Goal: Browse casually

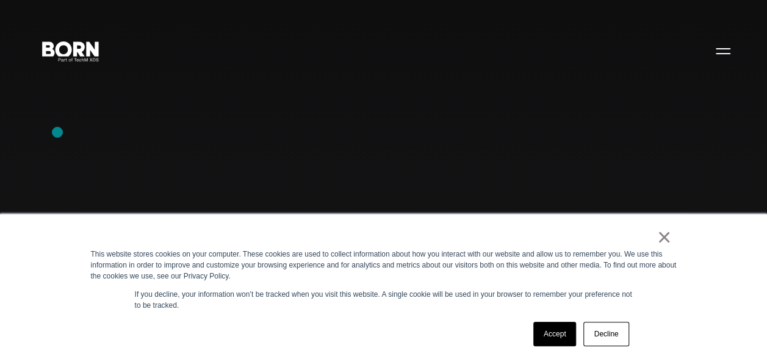
click at [57, 132] on div "Combining creative, content, and commerce to drive change. Imagine, build, and …" at bounding box center [383, 181] width 767 height 362
click at [112, 161] on div "Combining creative, content, and commerce to drive change. Imagine, build, and …" at bounding box center [383, 181] width 767 height 362
click at [98, 106] on div "Combining creative, content, and commerce to drive change. Imagine, build, and …" at bounding box center [383, 181] width 767 height 362
click at [666, 238] on link "×" at bounding box center [664, 237] width 15 height 11
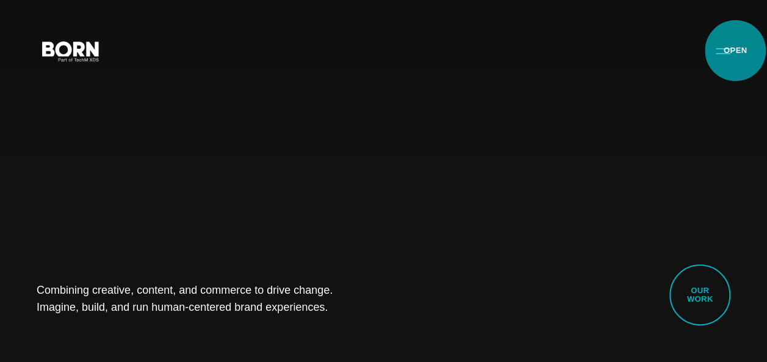
click at [735, 51] on button "Primary Menu" at bounding box center [722, 51] width 29 height 26
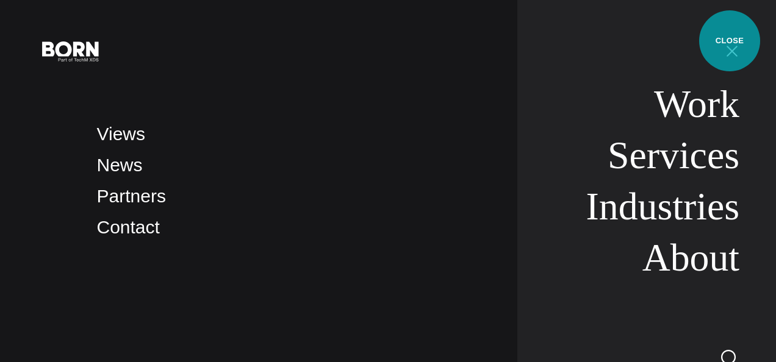
click at [729, 41] on button "Primary Menu" at bounding box center [731, 51] width 29 height 26
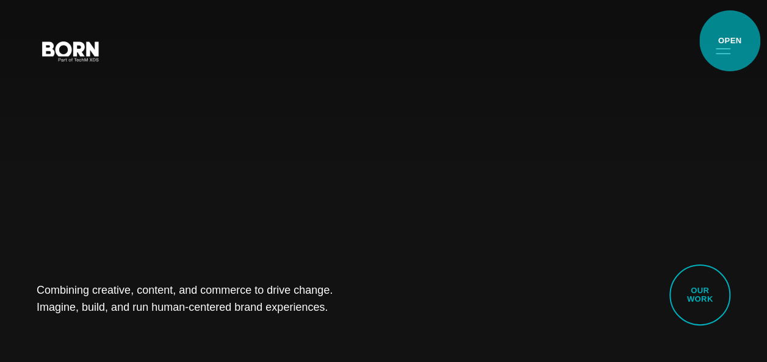
click at [729, 41] on button "Primary Menu" at bounding box center [722, 51] width 29 height 26
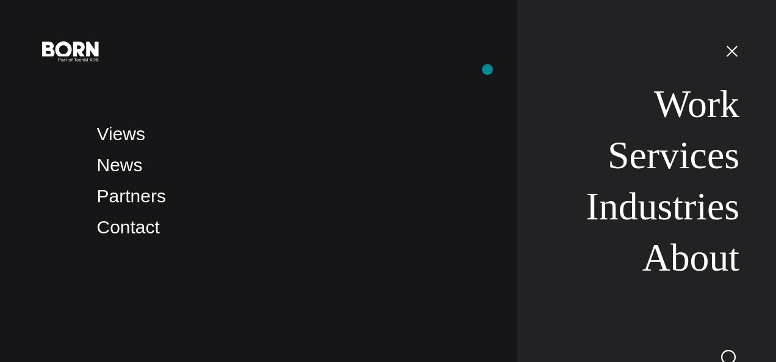
click at [487, 70] on nav "Views News Partners Contact" at bounding box center [298, 181] width 403 height 362
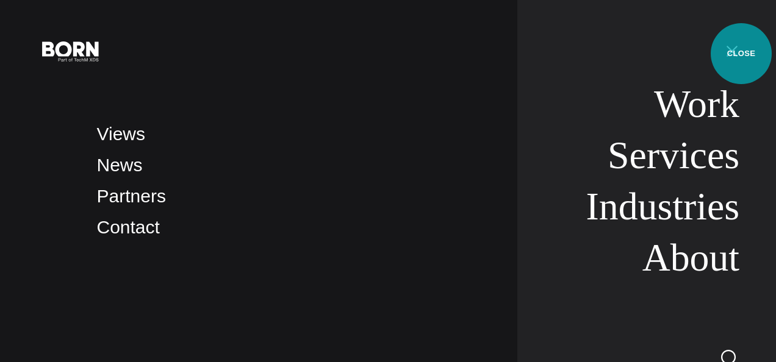
click at [741, 54] on button "Primary Menu" at bounding box center [731, 51] width 29 height 26
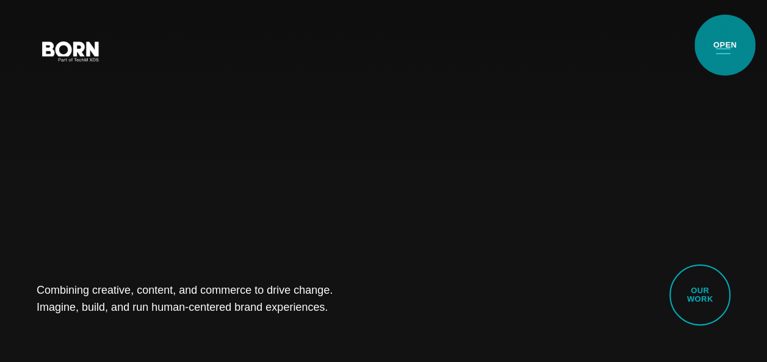
click at [725, 45] on button "Primary Menu" at bounding box center [722, 51] width 29 height 26
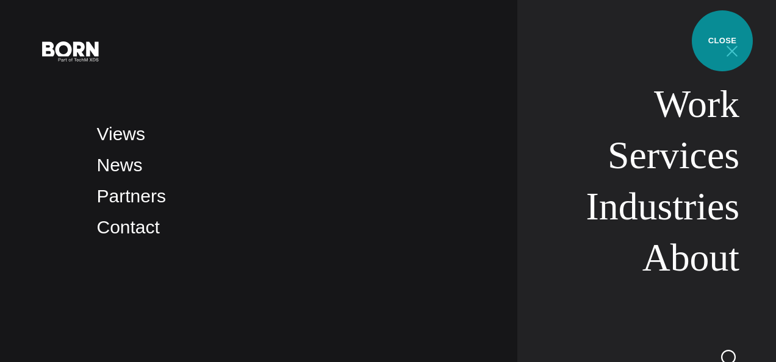
click at [722, 41] on button "Primary Menu" at bounding box center [731, 51] width 29 height 26
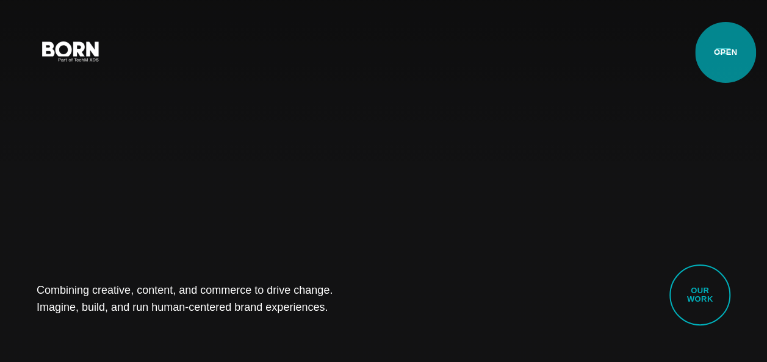
click at [725, 52] on button "Primary Menu" at bounding box center [722, 51] width 29 height 26
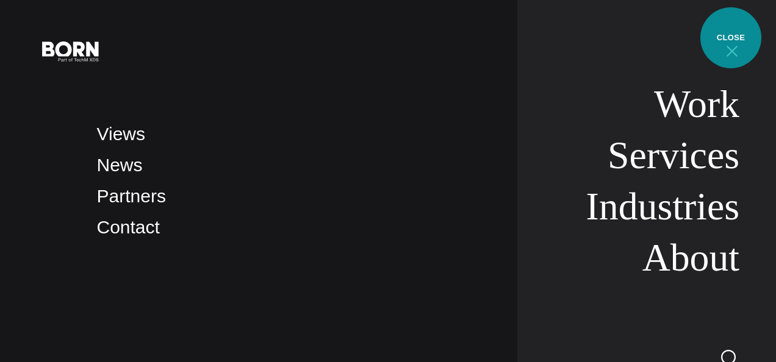
click at [731, 38] on button "Primary Menu" at bounding box center [731, 51] width 29 height 26
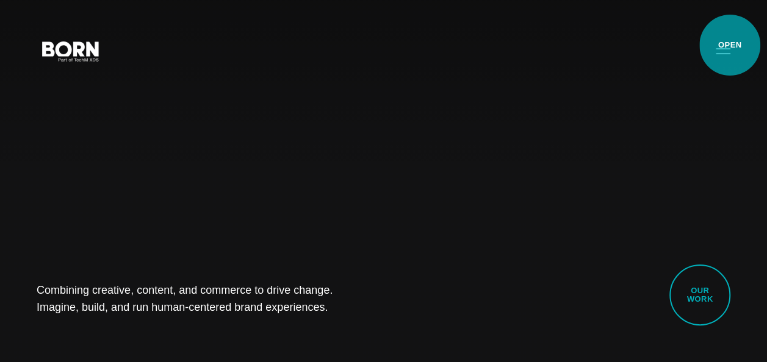
click at [729, 45] on button "Primary Menu" at bounding box center [722, 51] width 29 height 26
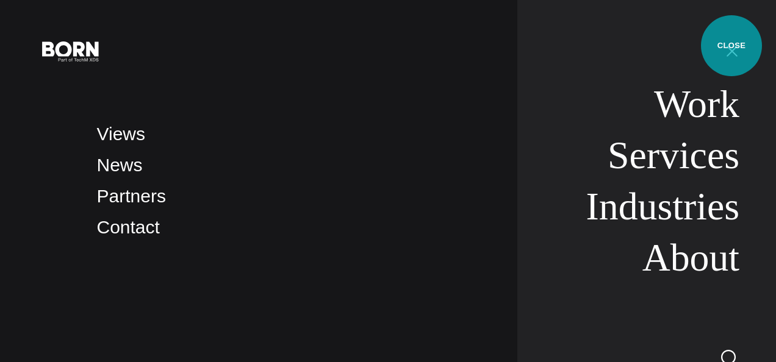
click at [731, 46] on button "Primary Menu" at bounding box center [731, 51] width 29 height 26
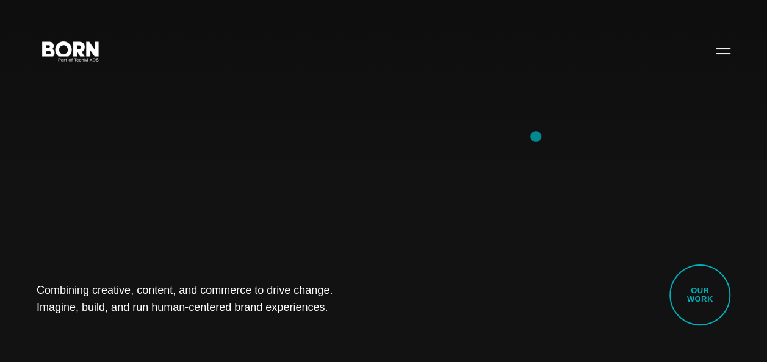
click at [535, 137] on div "Combining creative, content, and commerce to drive change. Imagine, build, and …" at bounding box center [383, 181] width 767 height 362
click at [725, 49] on button "Primary Menu" at bounding box center [722, 51] width 29 height 26
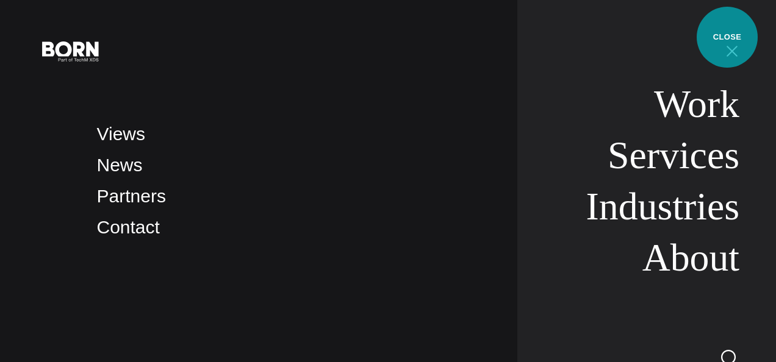
click at [727, 38] on button "Primary Menu" at bounding box center [731, 51] width 29 height 26
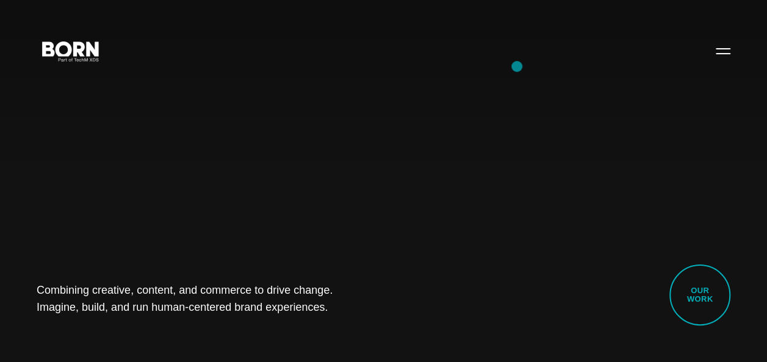
click at [517, 66] on div "Combining creative, content, and commerce to drive change. Imagine, build, and …" at bounding box center [383, 181] width 767 height 362
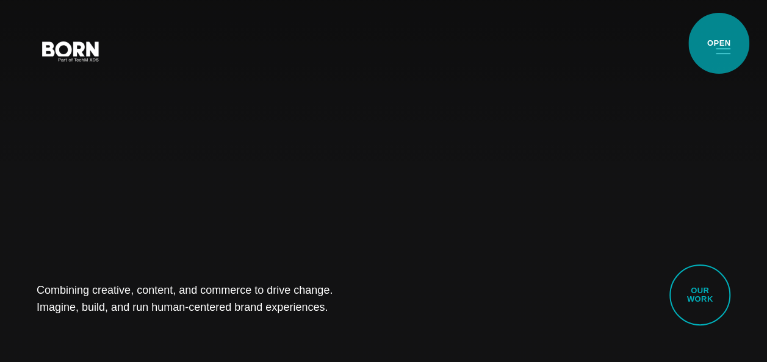
click at [718, 43] on button "Primary Menu" at bounding box center [722, 51] width 29 height 26
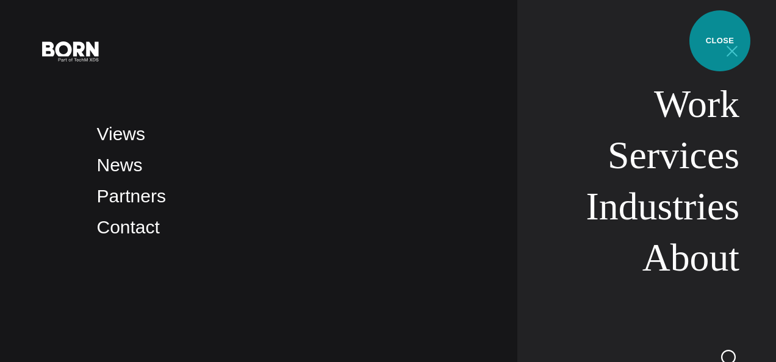
click at [720, 41] on button "Primary Menu" at bounding box center [731, 51] width 29 height 26
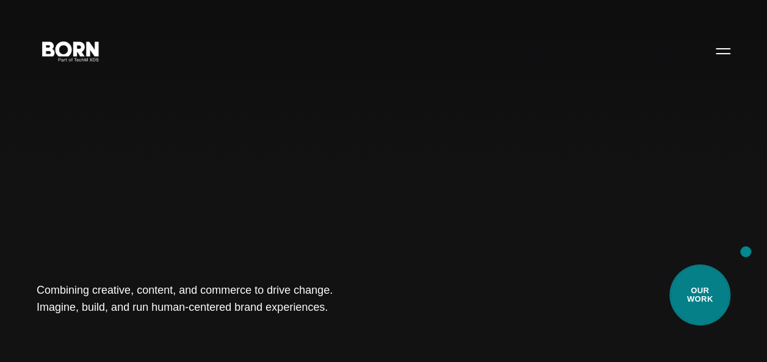
drag, startPoint x: 745, startPoint y: 252, endPoint x: 723, endPoint y: 285, distance: 40.1
click at [723, 285] on div "Combining creative, content, and commerce to drive change. Imagine, build, and …" at bounding box center [383, 181] width 767 height 362
click at [620, 138] on div "Combining creative, content, and commerce to drive change. Imagine, build, and …" at bounding box center [383, 181] width 767 height 362
click at [521, 67] on div "Combining creative, content, and commerce to drive change. Imagine, build, and …" at bounding box center [383, 181] width 767 height 362
click at [107, 181] on div "Combining creative, content, and commerce to drive change. Imagine, build, and …" at bounding box center [383, 181] width 767 height 362
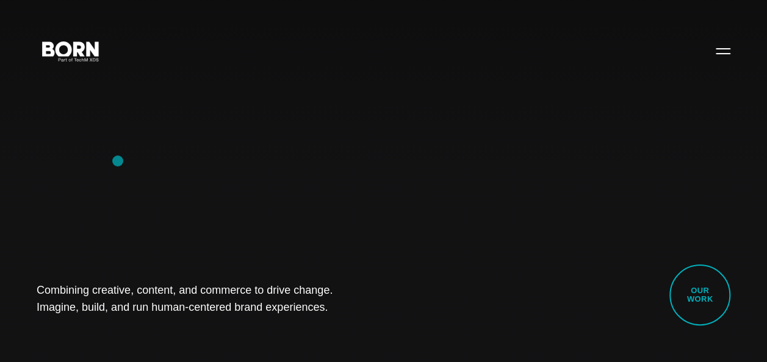
click at [118, 161] on div "Combining creative, content, and commerce to drive change. Imagine, build, and …" at bounding box center [383, 181] width 767 height 362
click at [15, 190] on div "Combining creative, content, and commerce to drive change. Imagine, build, and …" at bounding box center [383, 181] width 767 height 362
click at [99, 201] on div "Combining creative, content, and commerce to drive change. Imagine, build, and …" at bounding box center [383, 181] width 767 height 362
click at [115, 160] on div "Combining creative, content, and commerce to drive change. Imagine, build, and …" at bounding box center [383, 181] width 767 height 362
click at [49, 193] on div "Combining creative, content, and commerce to drive change. Imagine, build, and …" at bounding box center [383, 181] width 767 height 362
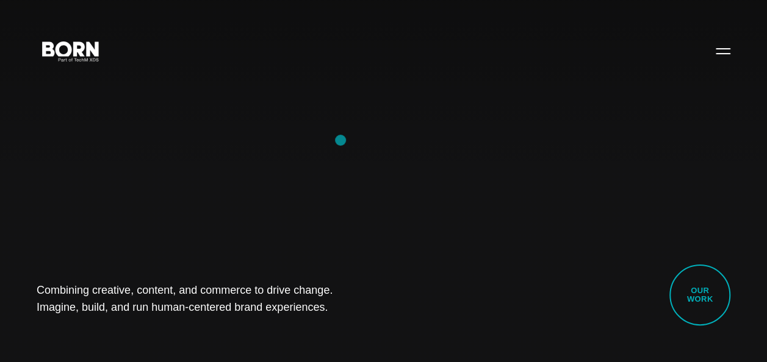
click at [340, 140] on div "Combining creative, content, and commerce to drive change. Imagine, build, and …" at bounding box center [383, 181] width 767 height 362
click at [117, 175] on div "Combining creative, content, and commerce to drive change. Imagine, build, and …" at bounding box center [383, 181] width 767 height 362
